Goal: Task Accomplishment & Management: Complete application form

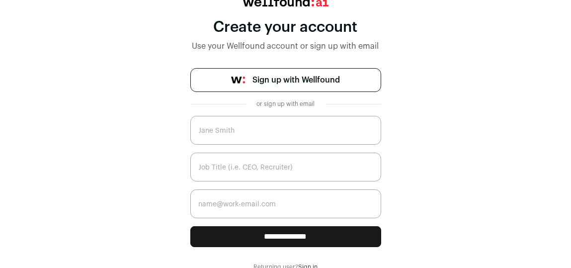
scroll to position [76, 0]
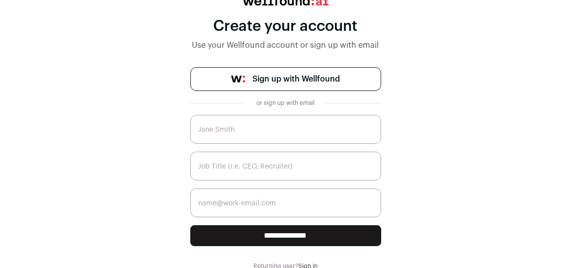
click at [269, 123] on input "text" at bounding box center [285, 129] width 191 height 29
type input "Mahesh M"
type input "[EMAIL_ADDRESS][DOMAIN_NAME]"
click at [260, 158] on input "text" at bounding box center [285, 166] width 191 height 29
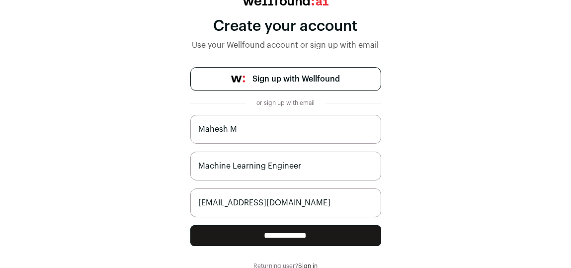
type input "Machine Learning Engineer"
click at [263, 234] on input "**********" at bounding box center [285, 235] width 191 height 21
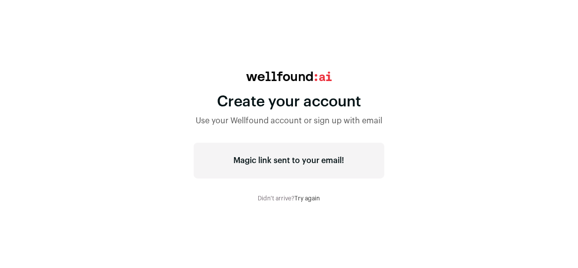
click at [306, 197] on link "Try again" at bounding box center [307, 198] width 25 height 6
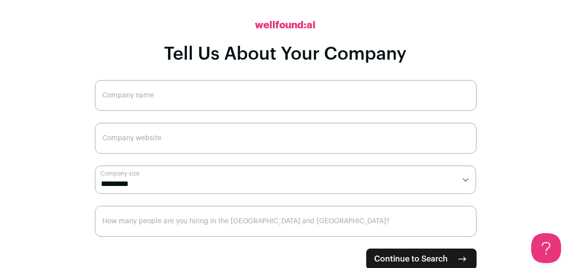
scroll to position [28, 0]
click at [150, 91] on input "Company name" at bounding box center [286, 94] width 382 height 31
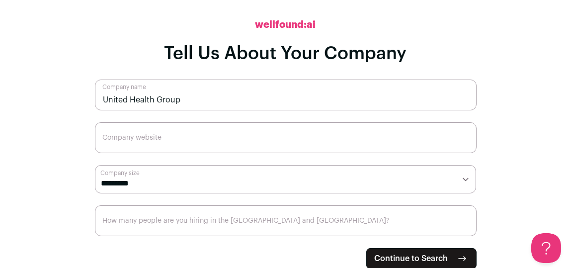
type input "United Health Group"
click at [137, 140] on input "Company website" at bounding box center [286, 137] width 382 height 31
click at [134, 179] on select "**********" at bounding box center [286, 179] width 382 height 28
select select "*****"
click at [95, 165] on select "**********" at bounding box center [286, 179] width 382 height 28
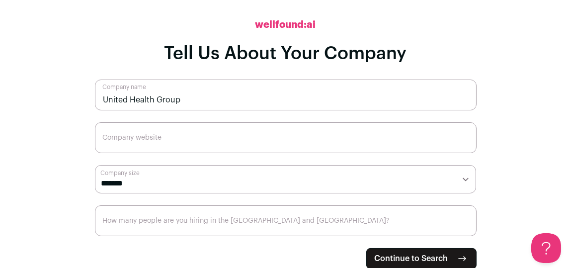
click at [134, 206] on input "How many people are you hiring in the [GEOGRAPHIC_DATA] and [GEOGRAPHIC_DATA]?" at bounding box center [286, 220] width 382 height 31
click at [379, 256] on span "Continue to Search" at bounding box center [412, 258] width 74 height 12
click at [225, 137] on input "Company website" at bounding box center [286, 137] width 382 height 31
paste input "https://www.uhc.com/"
type input "https://www.uhc.com/"
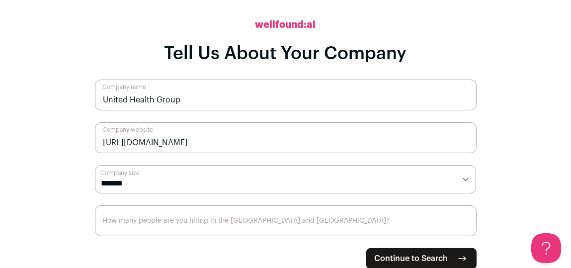
click at [175, 224] on input "How many people are you hiring in the [GEOGRAPHIC_DATA] and [GEOGRAPHIC_DATA]?" at bounding box center [286, 220] width 382 height 31
click at [427, 260] on span "Continue to Search" at bounding box center [412, 258] width 74 height 12
click at [222, 225] on input "How many people are you hiring in the [GEOGRAPHIC_DATA] and [GEOGRAPHIC_DATA]?" at bounding box center [286, 220] width 382 height 31
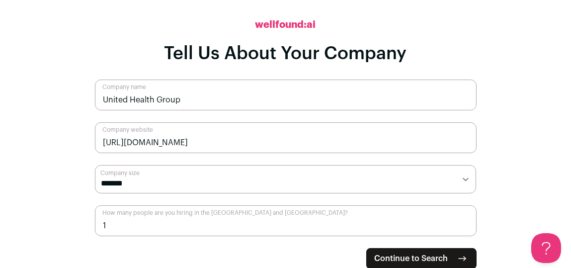
type input "1"
click at [389, 260] on span "Continue to Search" at bounding box center [412, 258] width 74 height 12
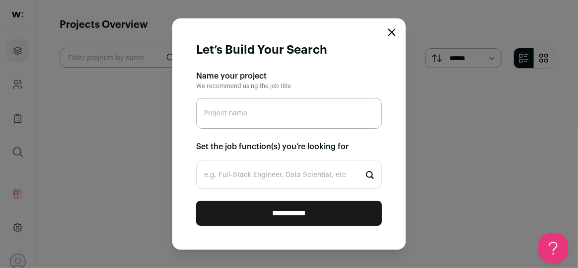
click at [389, 32] on icon "Close modal" at bounding box center [392, 32] width 8 height 8
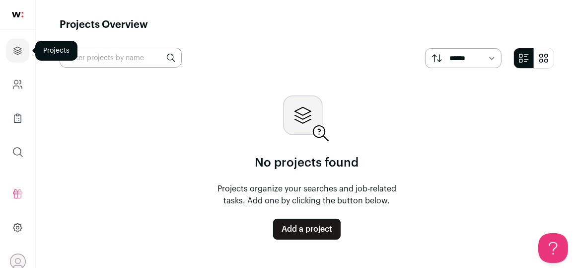
click at [18, 50] on icon "Projects" at bounding box center [17, 50] width 7 height 7
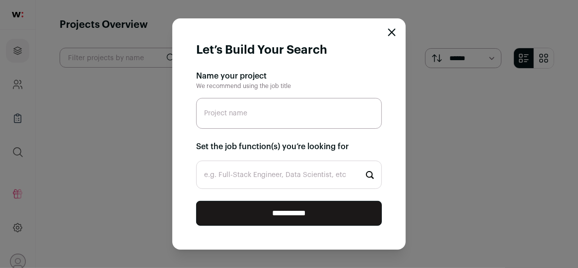
click at [22, 91] on html "Projects Company and ATS Settings Company Lists (Experimental) Global Search Re…" at bounding box center [289, 134] width 578 height 268
click at [393, 34] on icon "Close modal" at bounding box center [392, 32] width 6 height 6
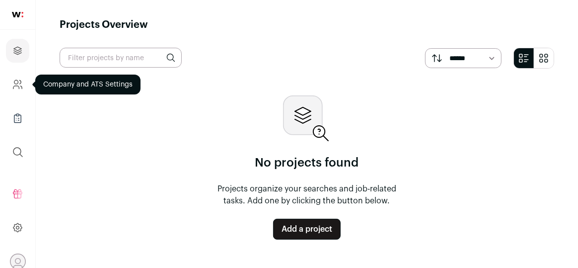
click at [16, 81] on icon "Company and ATS Settings" at bounding box center [17, 84] width 11 height 12
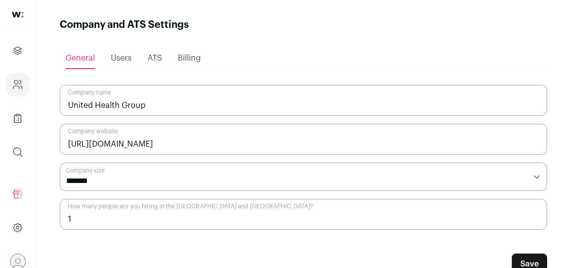
scroll to position [22, 0]
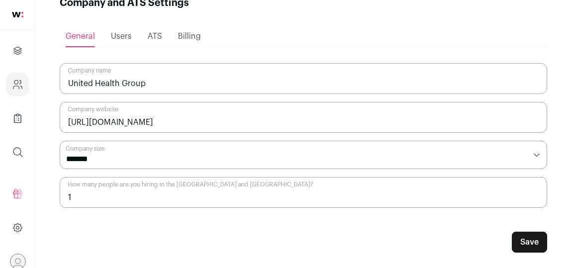
click at [162, 35] on ul "General Users ATS Billing" at bounding box center [303, 36] width 487 height 21
click at [151, 35] on span "ATS" at bounding box center [155, 36] width 14 height 8
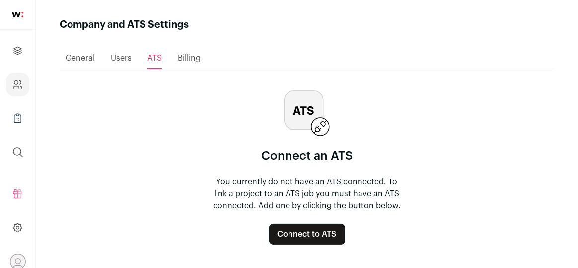
click at [20, 262] on icon "Open dropdown" at bounding box center [17, 260] width 5 height 5
click at [13, 9] on link at bounding box center [17, 15] width 35 height 30
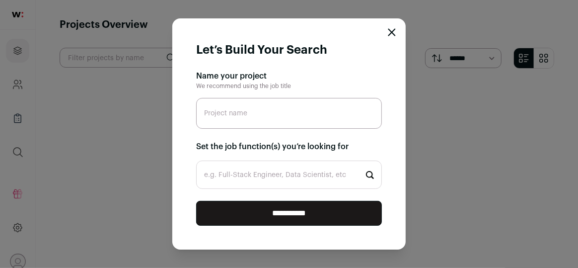
click at [394, 28] on icon "Close modal" at bounding box center [392, 32] width 8 height 8
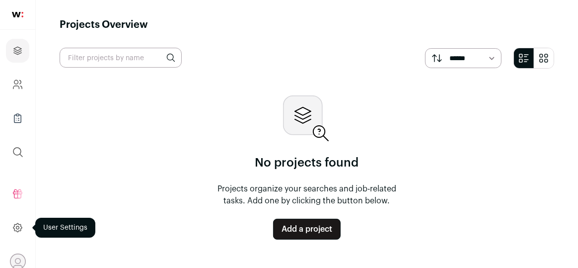
click at [15, 229] on icon at bounding box center [17, 228] width 11 height 12
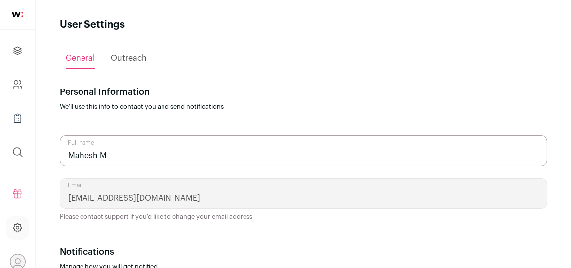
click at [142, 62] on span "Outreach" at bounding box center [129, 58] width 36 height 8
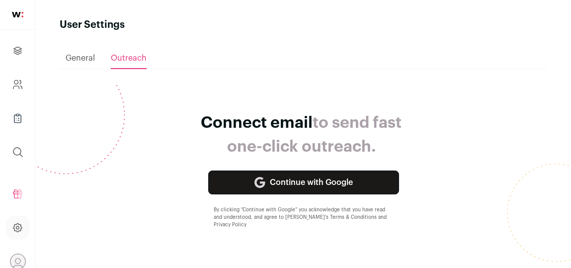
scroll to position [0, 0]
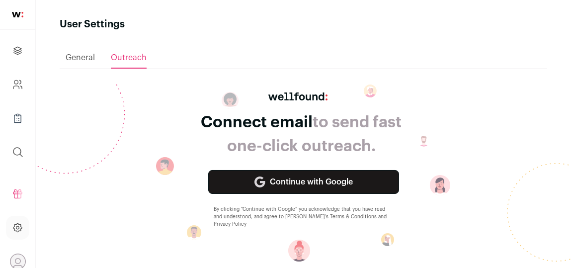
click at [77, 60] on span "General" at bounding box center [80, 58] width 29 height 8
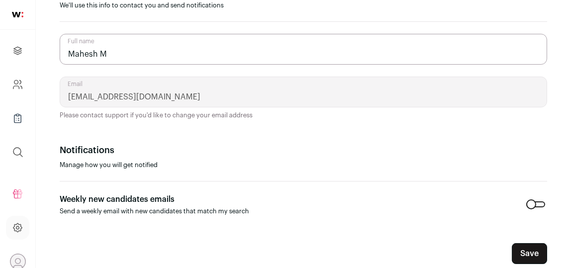
scroll to position [113, 0]
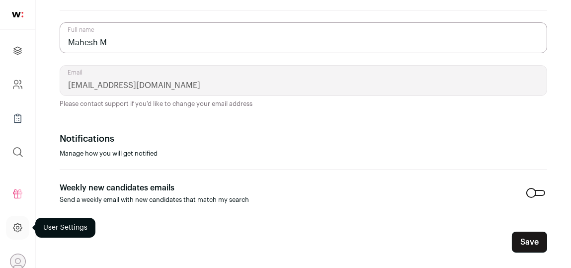
click at [16, 233] on icon at bounding box center [17, 228] width 11 height 12
click at [525, 239] on button "Save" at bounding box center [529, 241] width 35 height 21
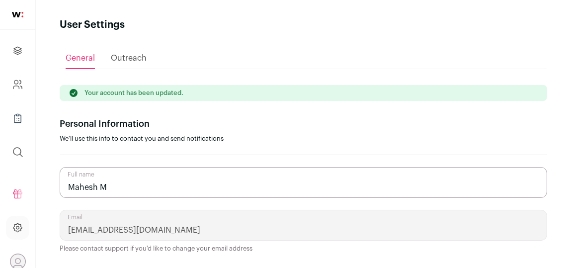
click at [122, 54] on span "Outreach" at bounding box center [129, 58] width 36 height 8
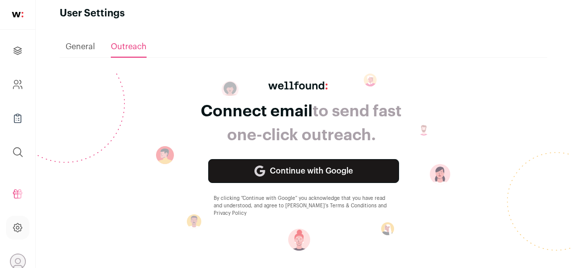
scroll to position [10, 0]
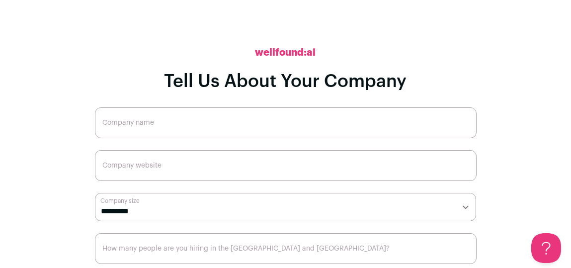
scroll to position [28, 0]
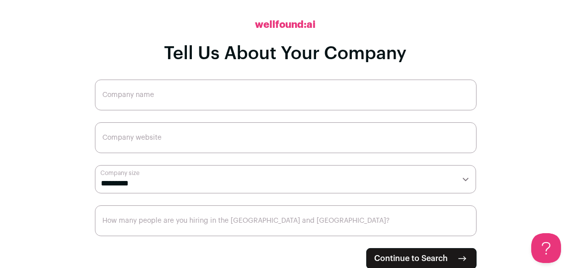
click at [165, 92] on input "Company name" at bounding box center [286, 94] width 382 height 31
